Goal: Task Accomplishment & Management: Manage account settings

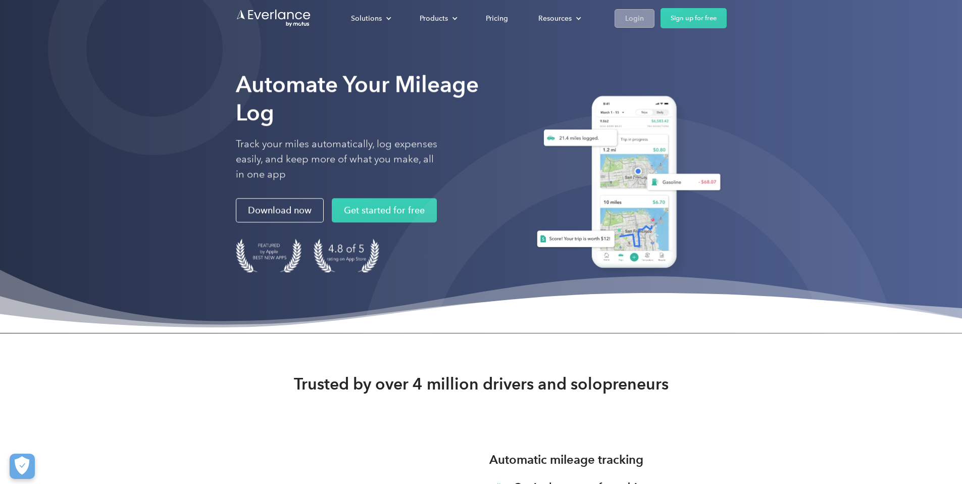
click at [644, 16] on div "Login" at bounding box center [634, 18] width 19 height 13
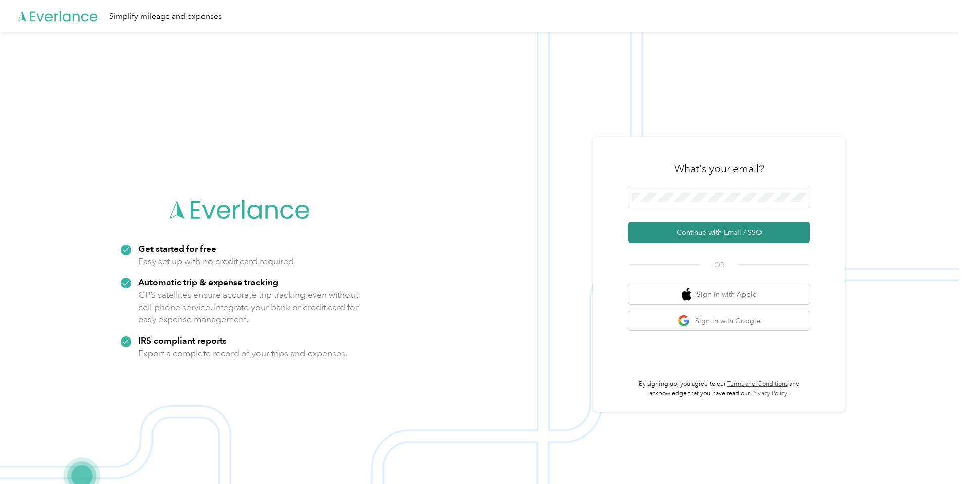
click at [730, 231] on button "Continue with Email / SSO" at bounding box center [719, 232] width 182 height 21
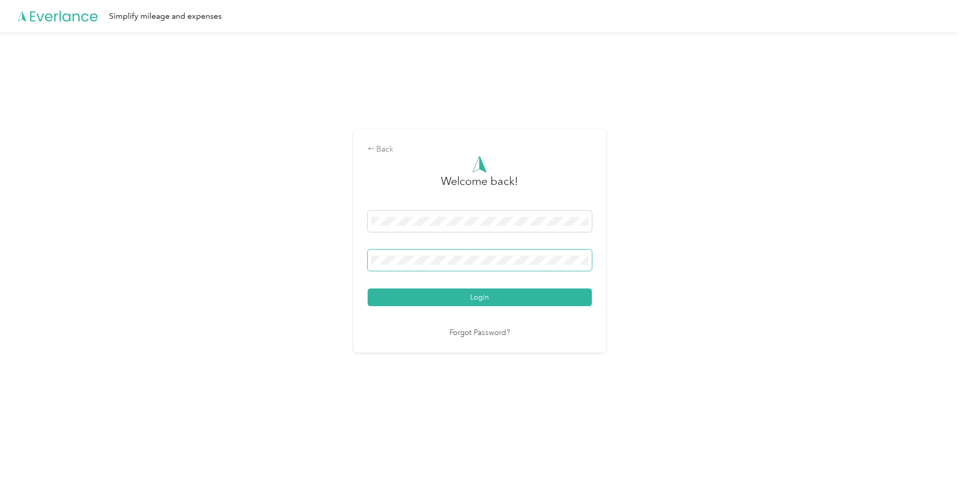
click at [368, 288] on button "Login" at bounding box center [480, 297] width 224 height 18
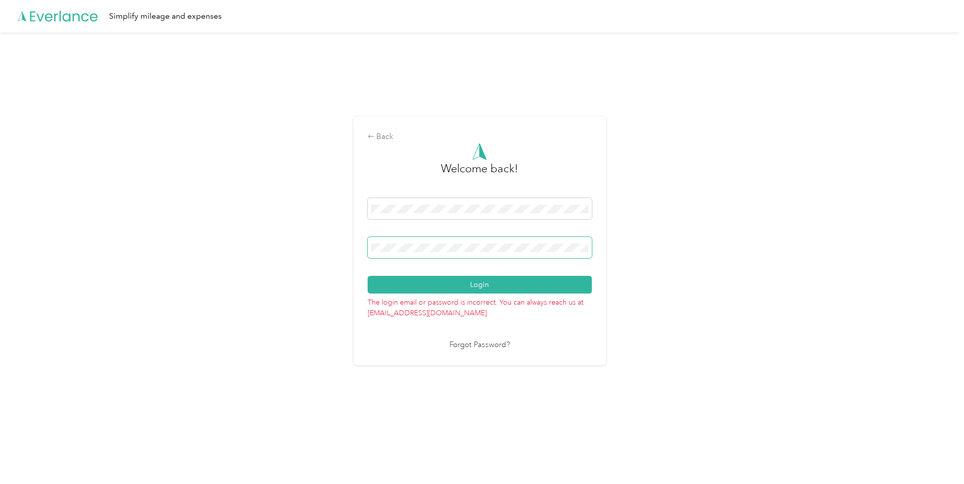
click at [368, 276] on button "Login" at bounding box center [480, 285] width 224 height 18
click at [485, 344] on link "Forgot Password?" at bounding box center [479, 345] width 61 height 12
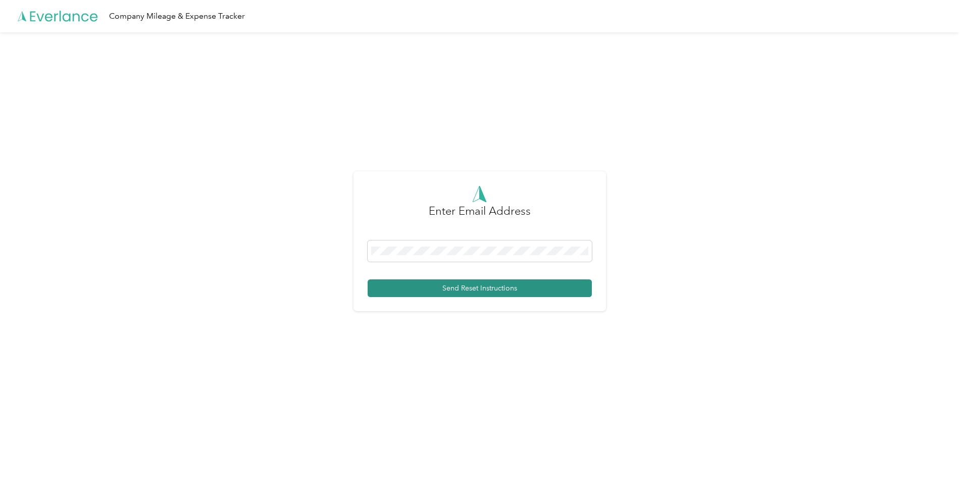
click at [479, 287] on button "Send Reset Instructions" at bounding box center [480, 288] width 224 height 18
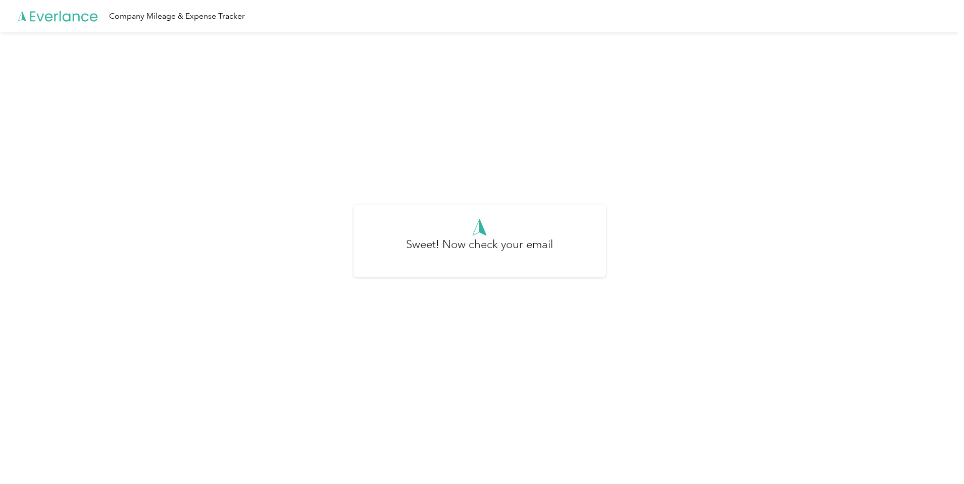
click at [680, 295] on div "Sweet! Now check your email" at bounding box center [479, 245] width 959 height 426
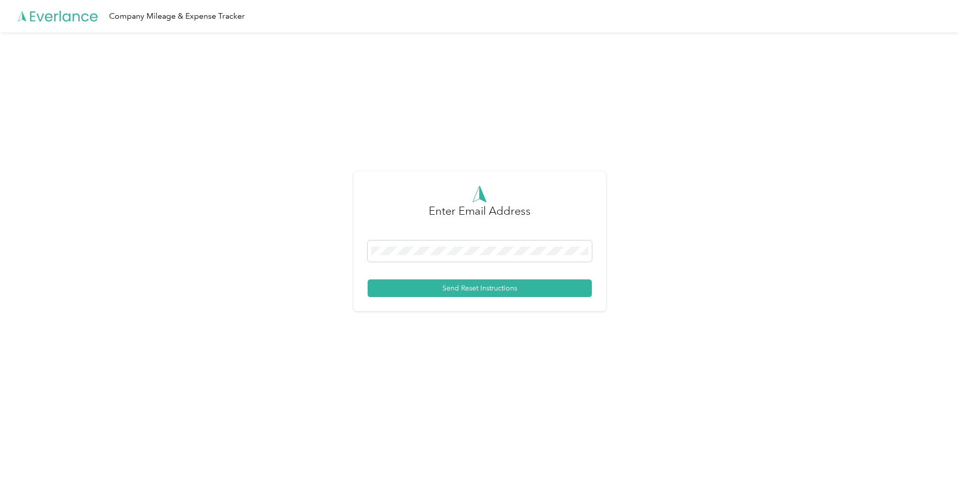
click at [72, 16] on icon at bounding box center [58, 16] width 81 height 58
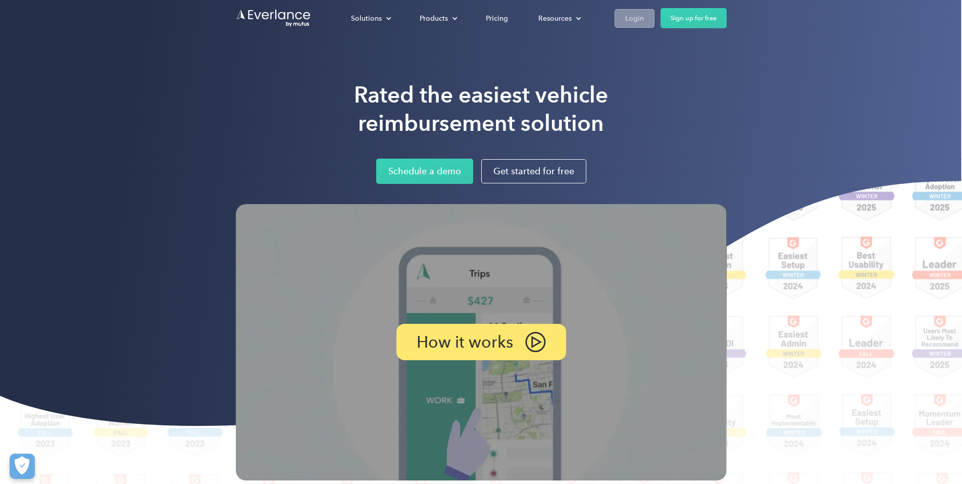
click at [644, 19] on div "Login" at bounding box center [634, 18] width 19 height 13
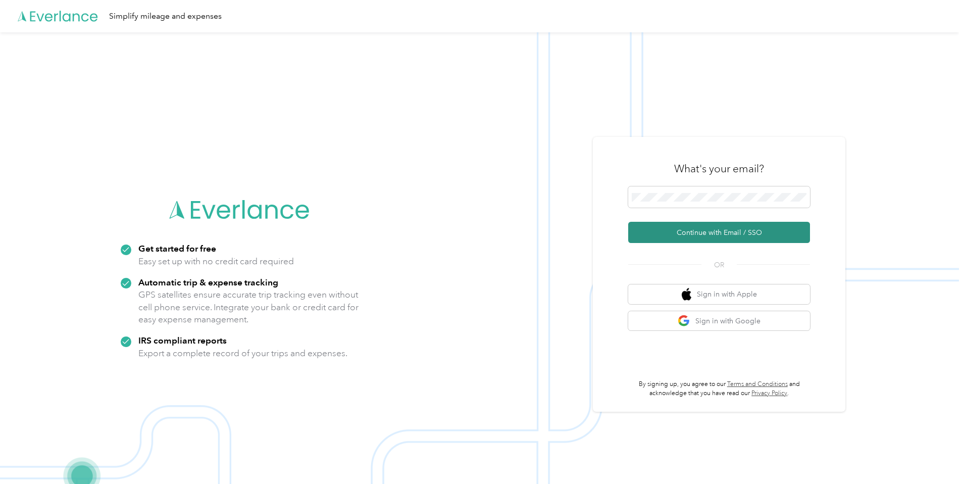
click at [717, 228] on button "Continue with Email / SSO" at bounding box center [719, 232] width 182 height 21
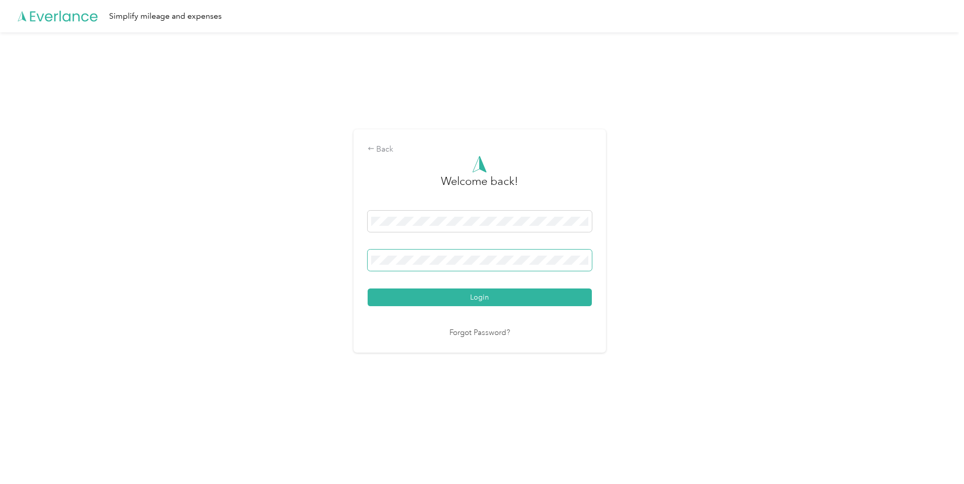
click at [368, 288] on button "Login" at bounding box center [480, 297] width 224 height 18
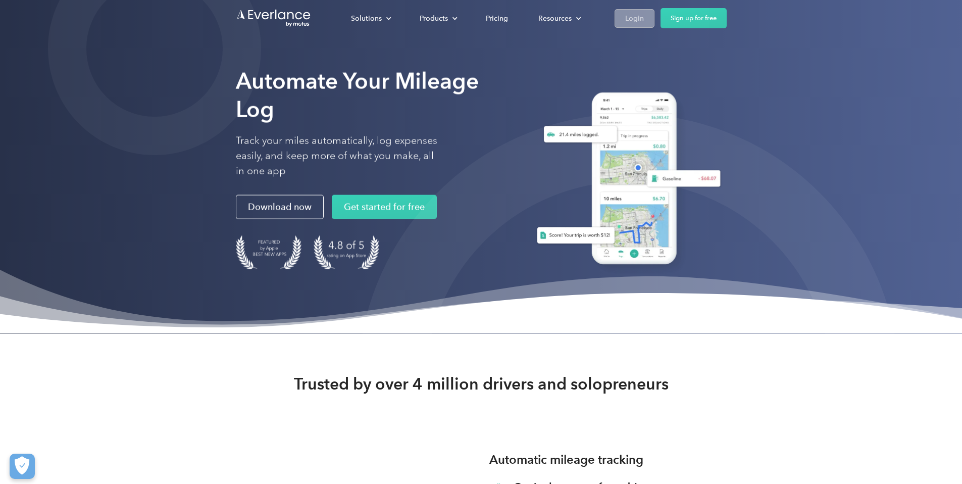
click at [644, 19] on div "Login" at bounding box center [634, 18] width 19 height 13
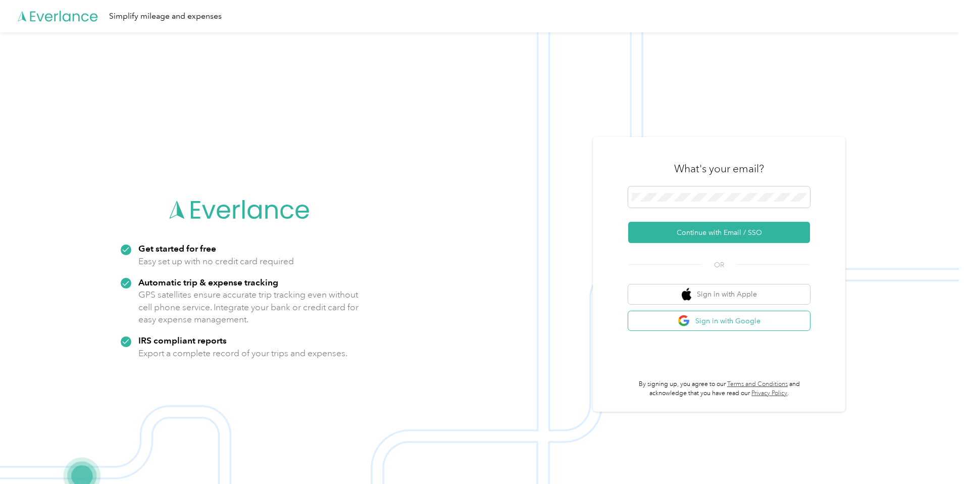
click at [753, 320] on button "Sign in with Google" at bounding box center [719, 321] width 182 height 20
